Goal: Information Seeking & Learning: Learn about a topic

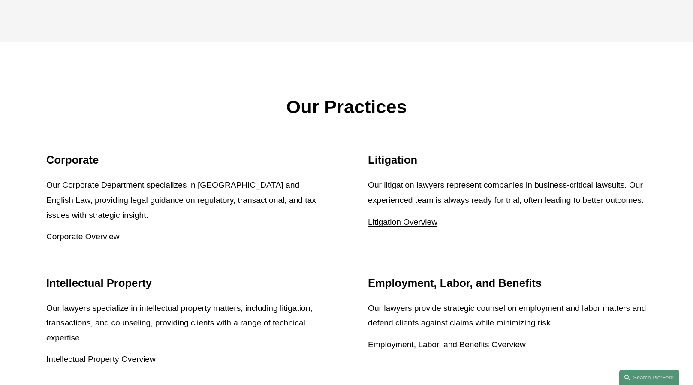
scroll to position [1012, 0]
click at [82, 240] on link "Corporate Overview" at bounding box center [82, 236] width 73 height 9
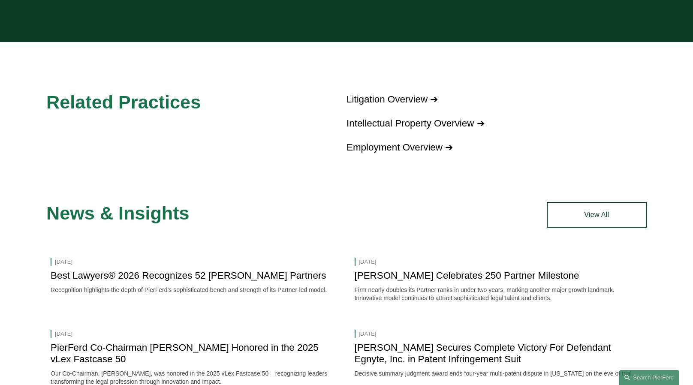
scroll to position [1034, 0]
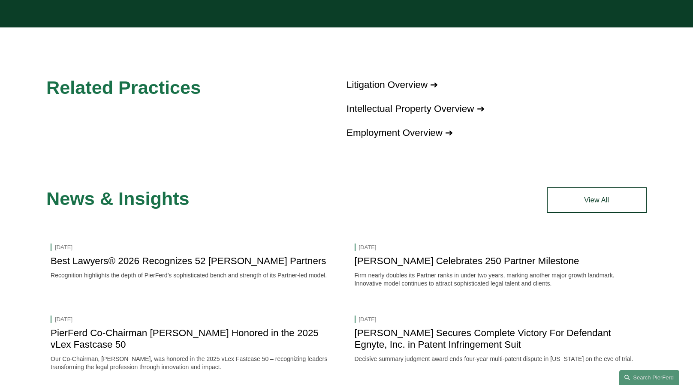
click at [420, 127] on link "Employment Overview ➔" at bounding box center [400, 132] width 106 height 11
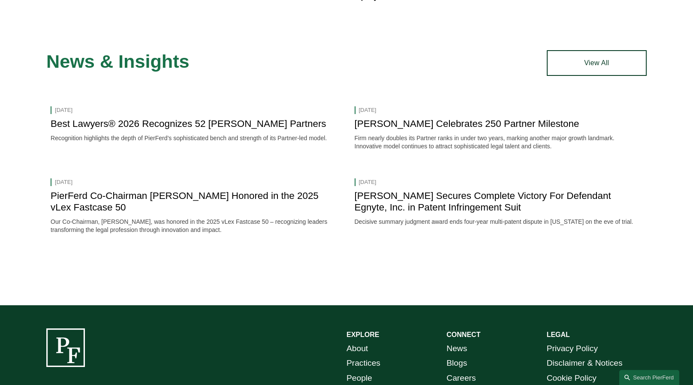
scroll to position [1172, 0]
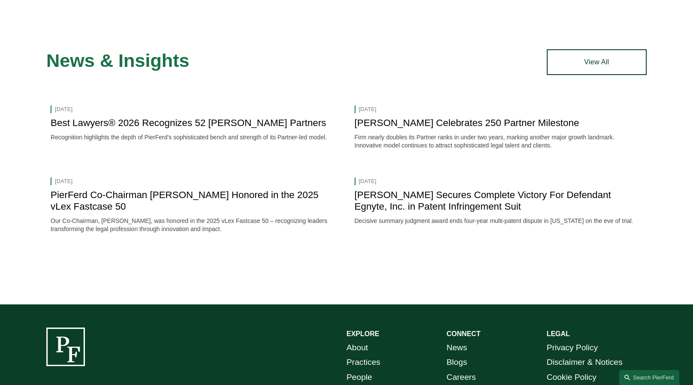
click at [422, 190] on link "[PERSON_NAME] Secures Complete Victory For Defendant Egnyte, Inc. in Patent Inf…" at bounding box center [483, 201] width 257 height 22
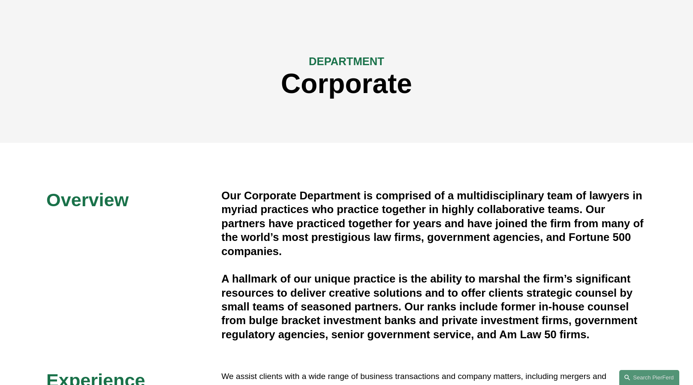
scroll to position [0, 0]
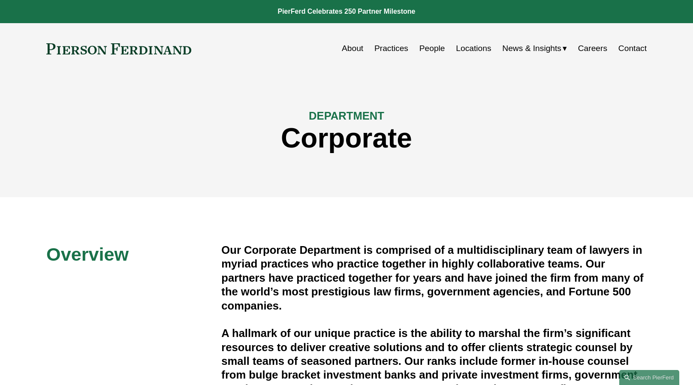
click at [396, 49] on link "Practices" at bounding box center [392, 48] width 34 height 16
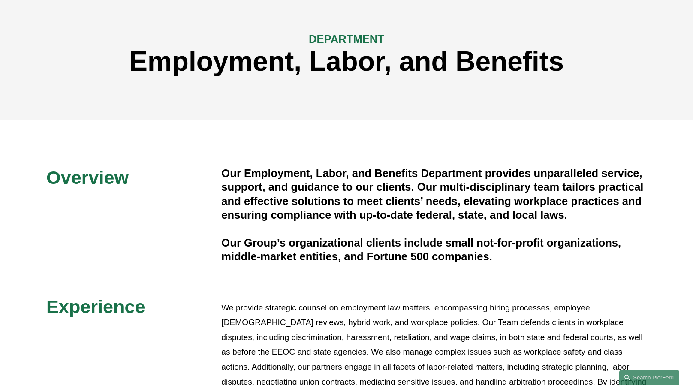
scroll to position [77, 0]
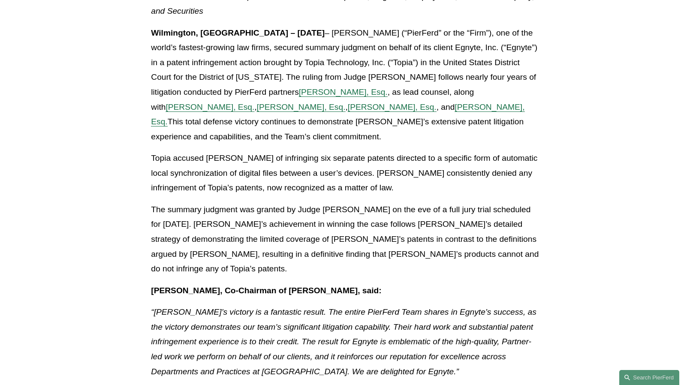
scroll to position [228, 0]
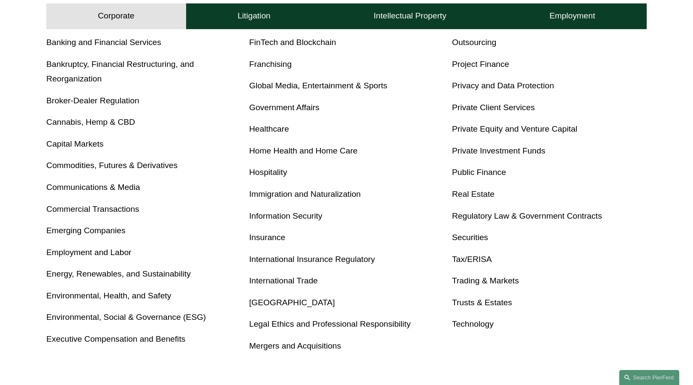
scroll to position [370, 0]
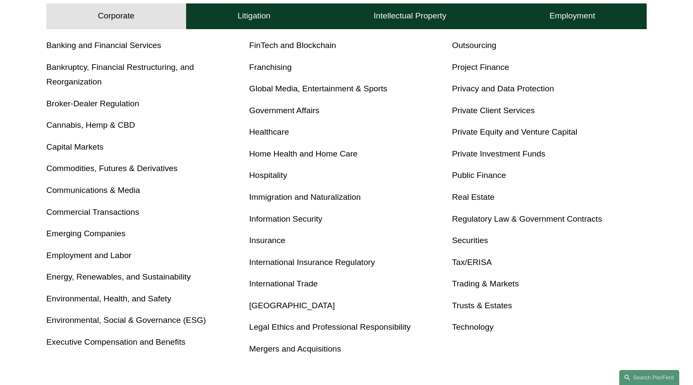
click at [69, 236] on link "Emerging Companies" at bounding box center [85, 233] width 79 height 9
click at [369, 90] on link "Global Media, Entertainment & Sports" at bounding box center [318, 88] width 138 height 9
click at [506, 115] on link "Private Client Services" at bounding box center [493, 110] width 83 height 9
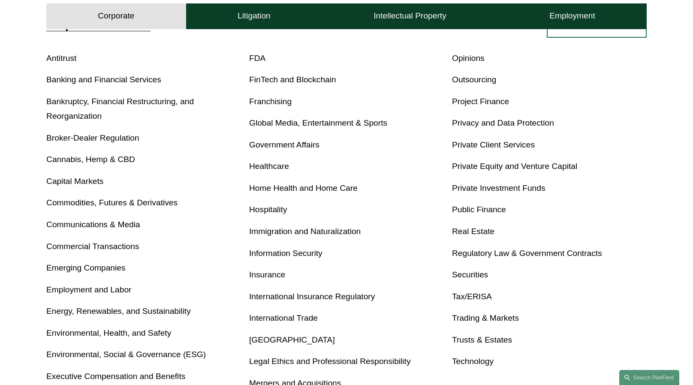
scroll to position [336, 0]
click at [65, 263] on p "Emerging Companies" at bounding box center [143, 267] width 195 height 15
click at [63, 269] on link "Emerging Companies" at bounding box center [85, 267] width 79 height 9
click at [477, 167] on link "Private Equity and Venture Capital" at bounding box center [514, 165] width 125 height 9
click at [466, 184] on link "Private Investment Funds" at bounding box center [499, 187] width 94 height 9
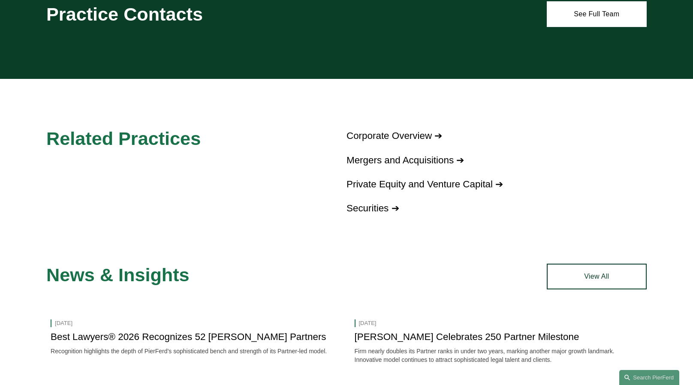
scroll to position [559, 0]
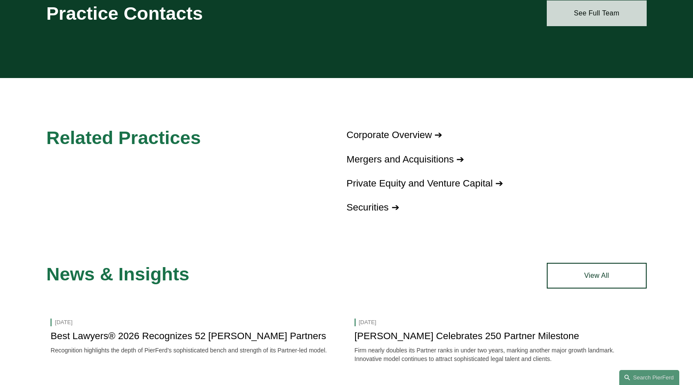
click at [599, 9] on link "See Full Team" at bounding box center [597, 13] width 100 height 26
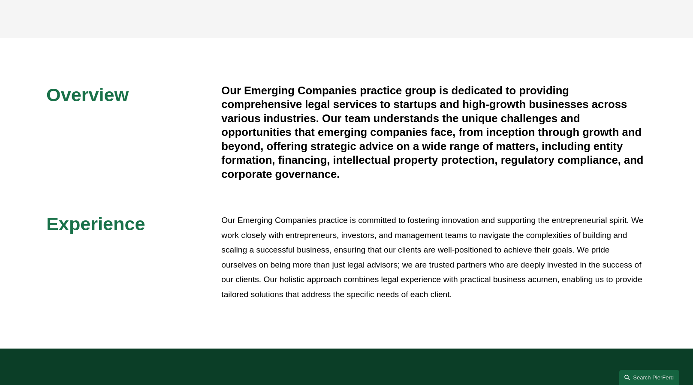
scroll to position [384, 0]
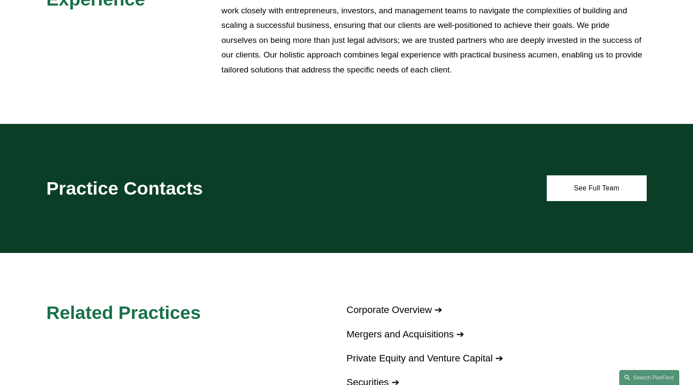
click at [322, 243] on div "Practice Contacts See Full Team" at bounding box center [346, 188] width 693 height 129
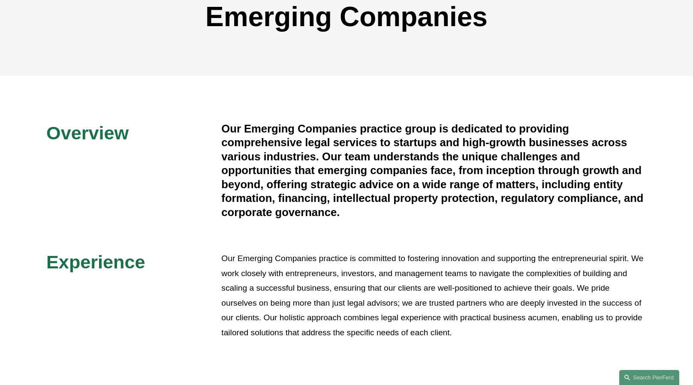
scroll to position [122, 0]
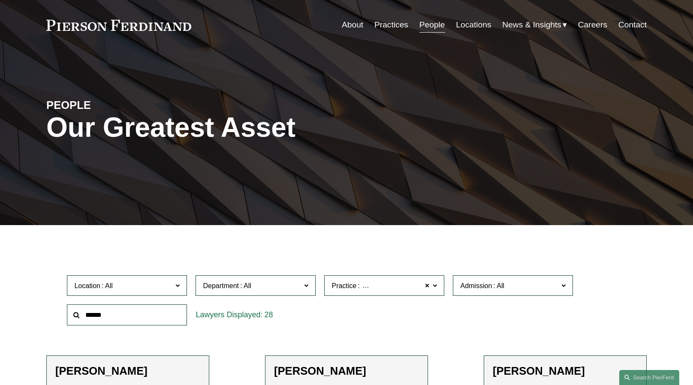
scroll to position [24, 0]
click at [435, 285] on span at bounding box center [435, 284] width 4 height 11
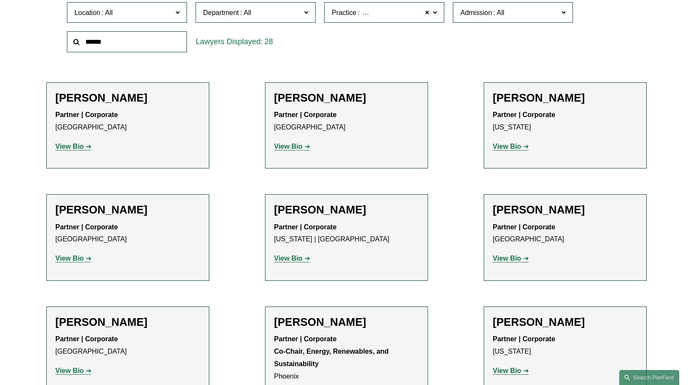
scroll to position [0, 0]
click at [436, 12] on span at bounding box center [435, 11] width 4 height 11
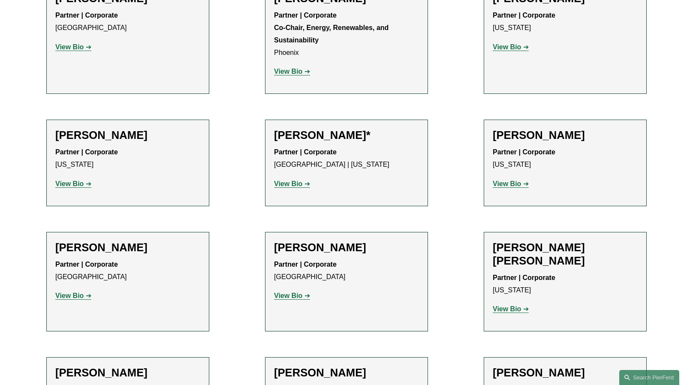
scroll to position [621, 0]
click at [291, 184] on strong "View Bio" at bounding box center [288, 183] width 28 height 7
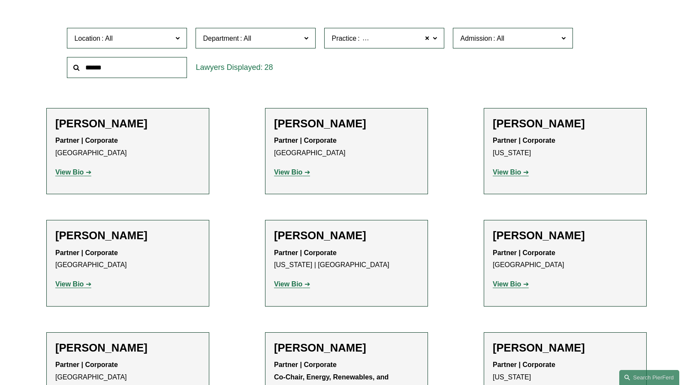
scroll to position [270, 0]
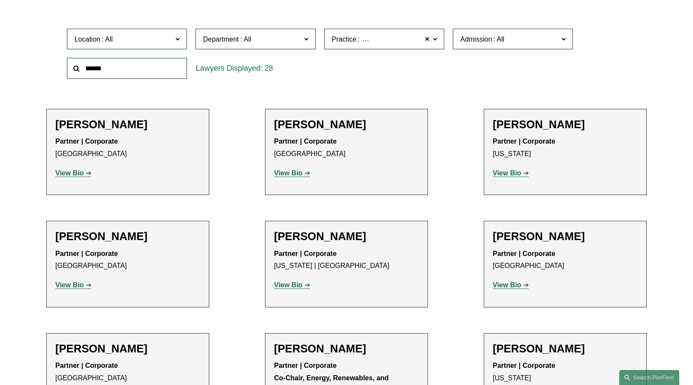
click at [290, 172] on strong "View Bio" at bounding box center [288, 172] width 28 height 7
click at [291, 286] on strong "View Bio" at bounding box center [288, 284] width 28 height 7
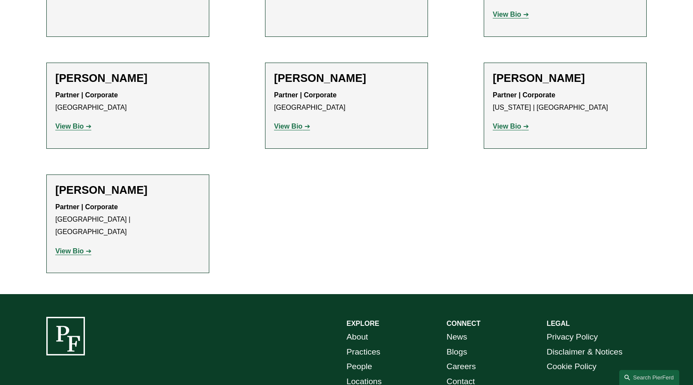
scroll to position [1331, 0]
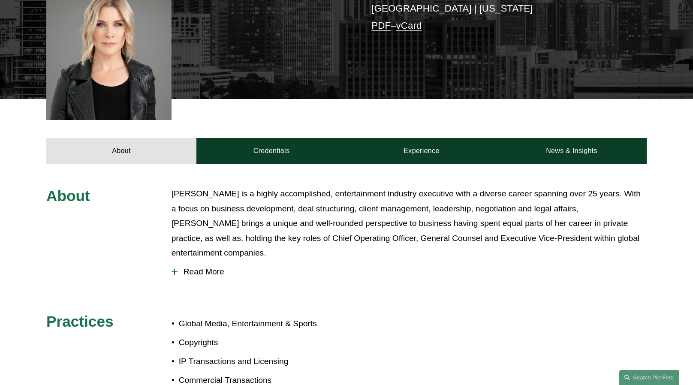
scroll to position [261, 0]
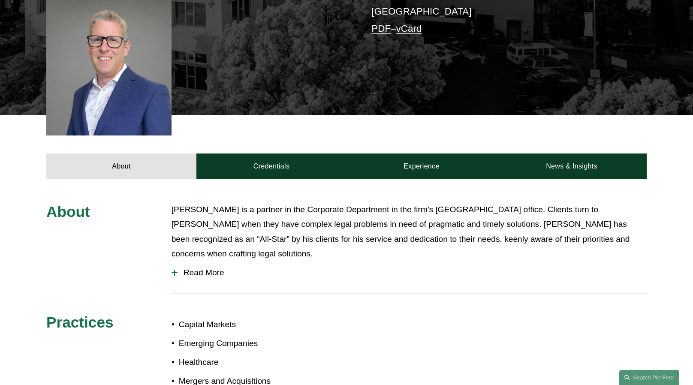
scroll to position [235, 0]
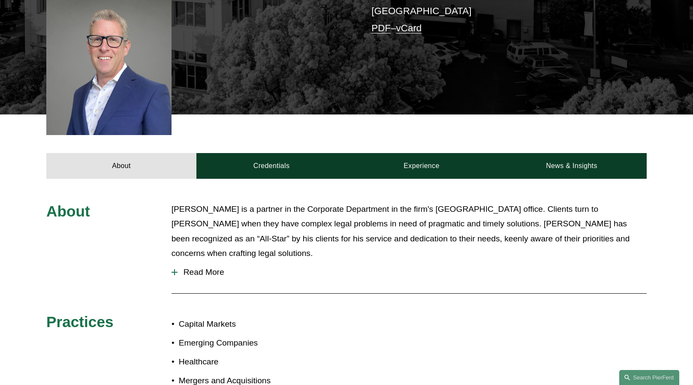
click at [203, 268] on span "Read More" at bounding box center [412, 272] width 469 height 9
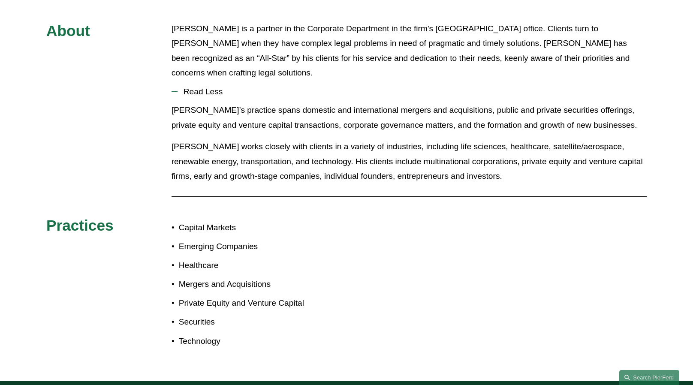
scroll to position [416, 0]
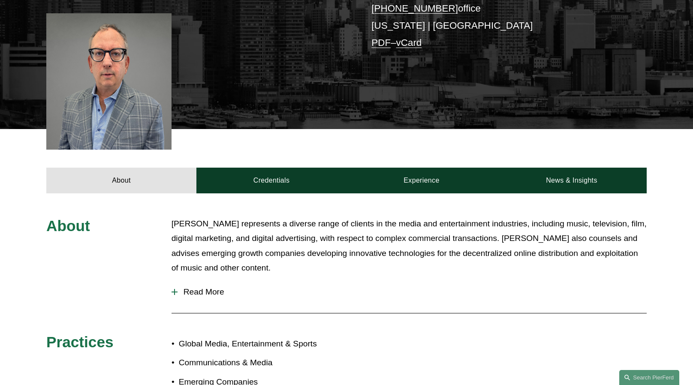
scroll to position [218, 0]
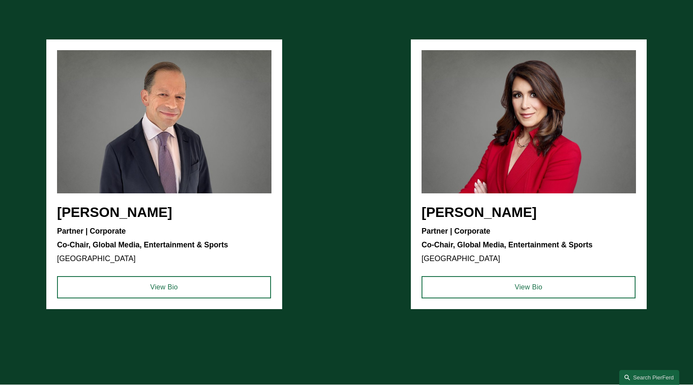
scroll to position [790, 0]
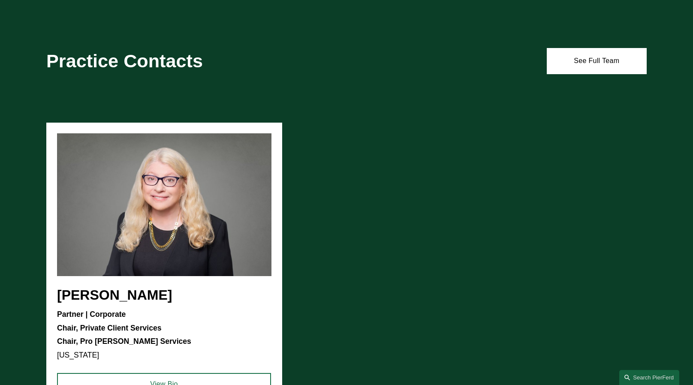
scroll to position [666, 0]
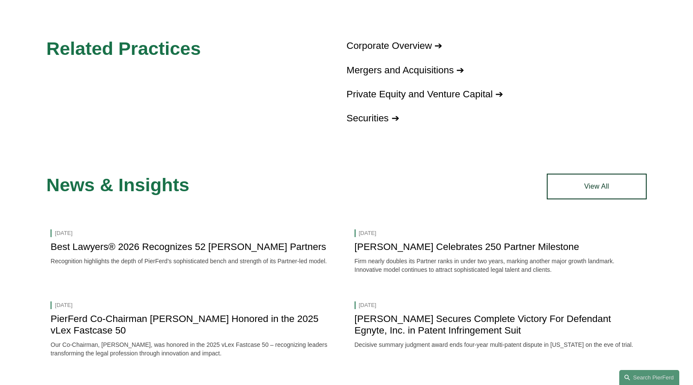
scroll to position [647, 0]
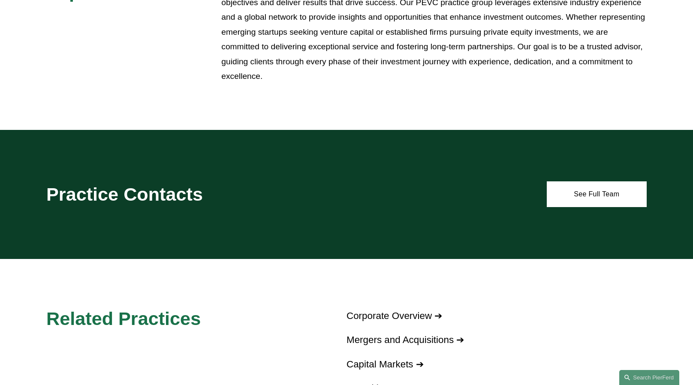
scroll to position [441, 0]
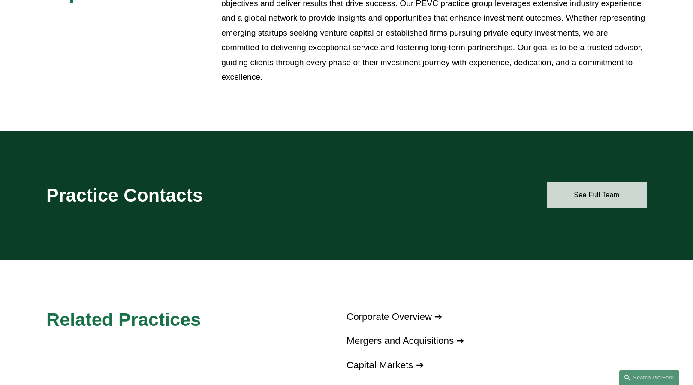
click at [586, 196] on link "See Full Team" at bounding box center [597, 195] width 100 height 26
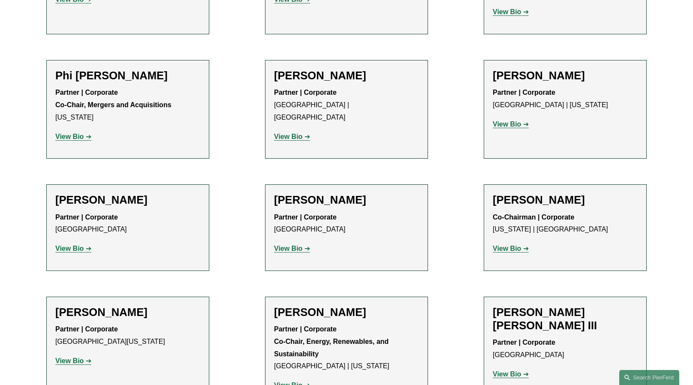
scroll to position [1153, 0]
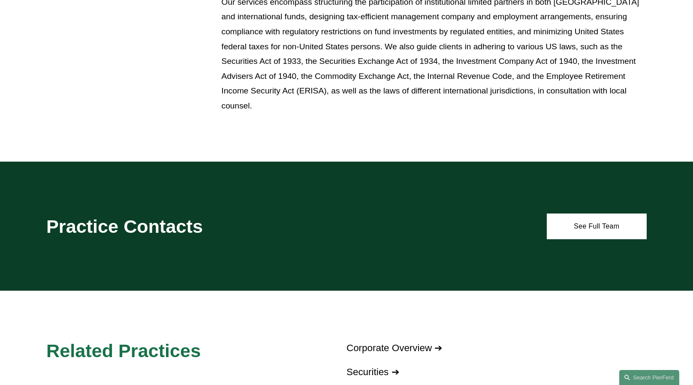
scroll to position [538, 0]
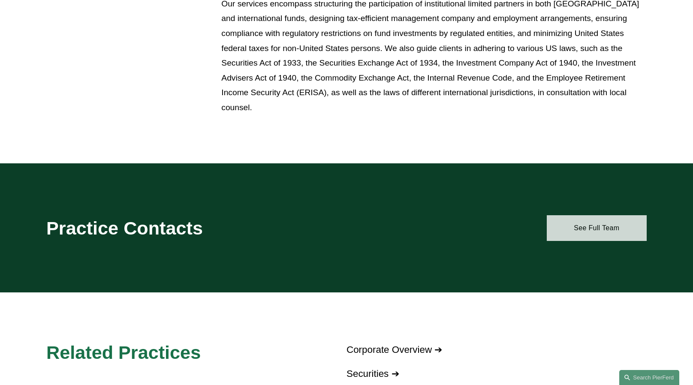
click at [587, 241] on link "See Full Team" at bounding box center [597, 228] width 100 height 26
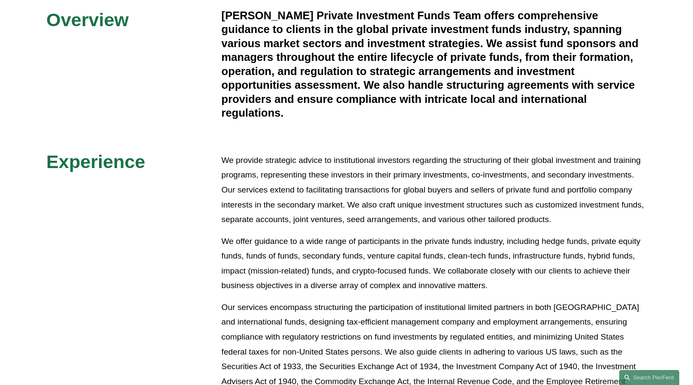
scroll to position [235, 0]
